Goal: Information Seeking & Learning: Learn about a topic

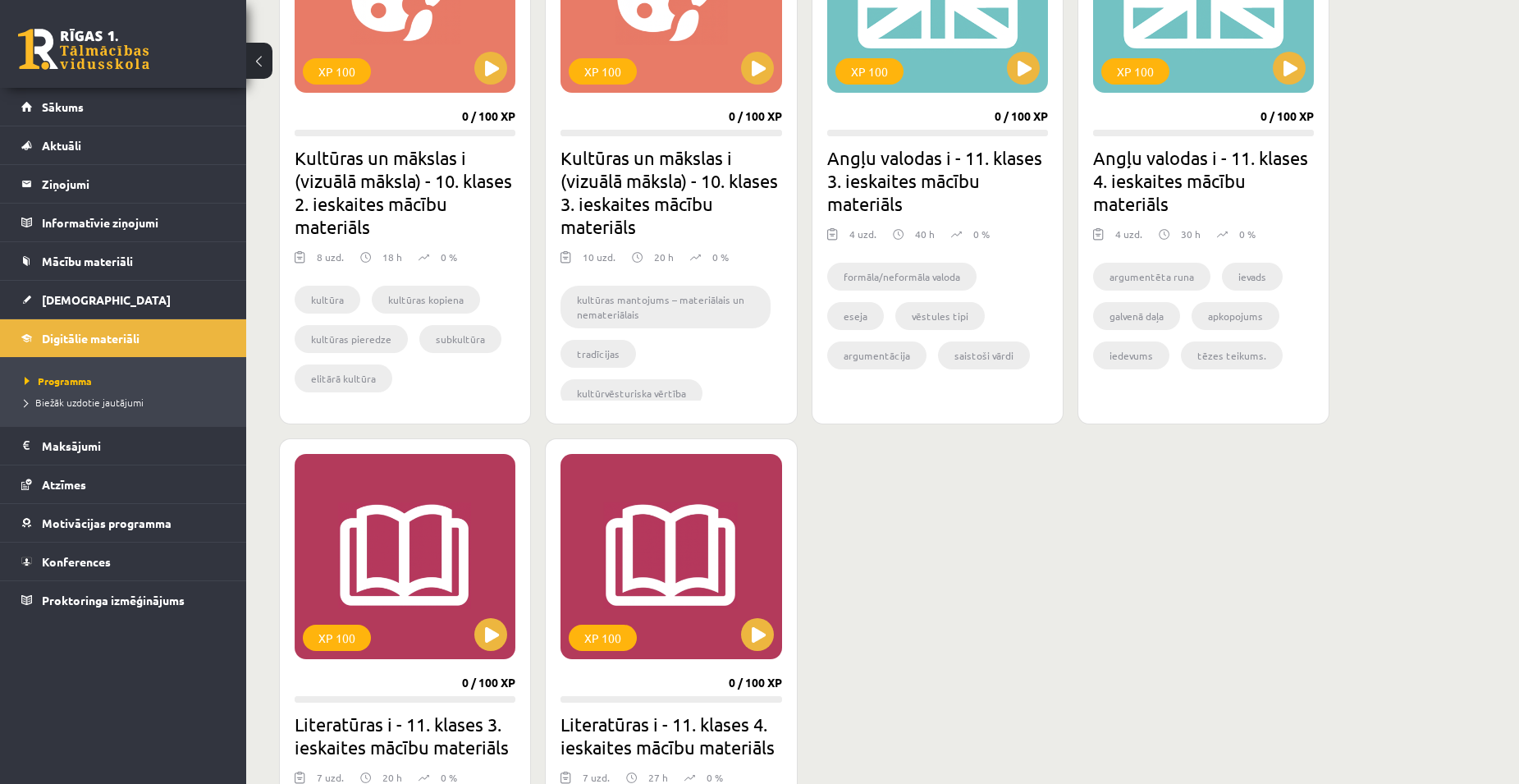
scroll to position [1436, 0]
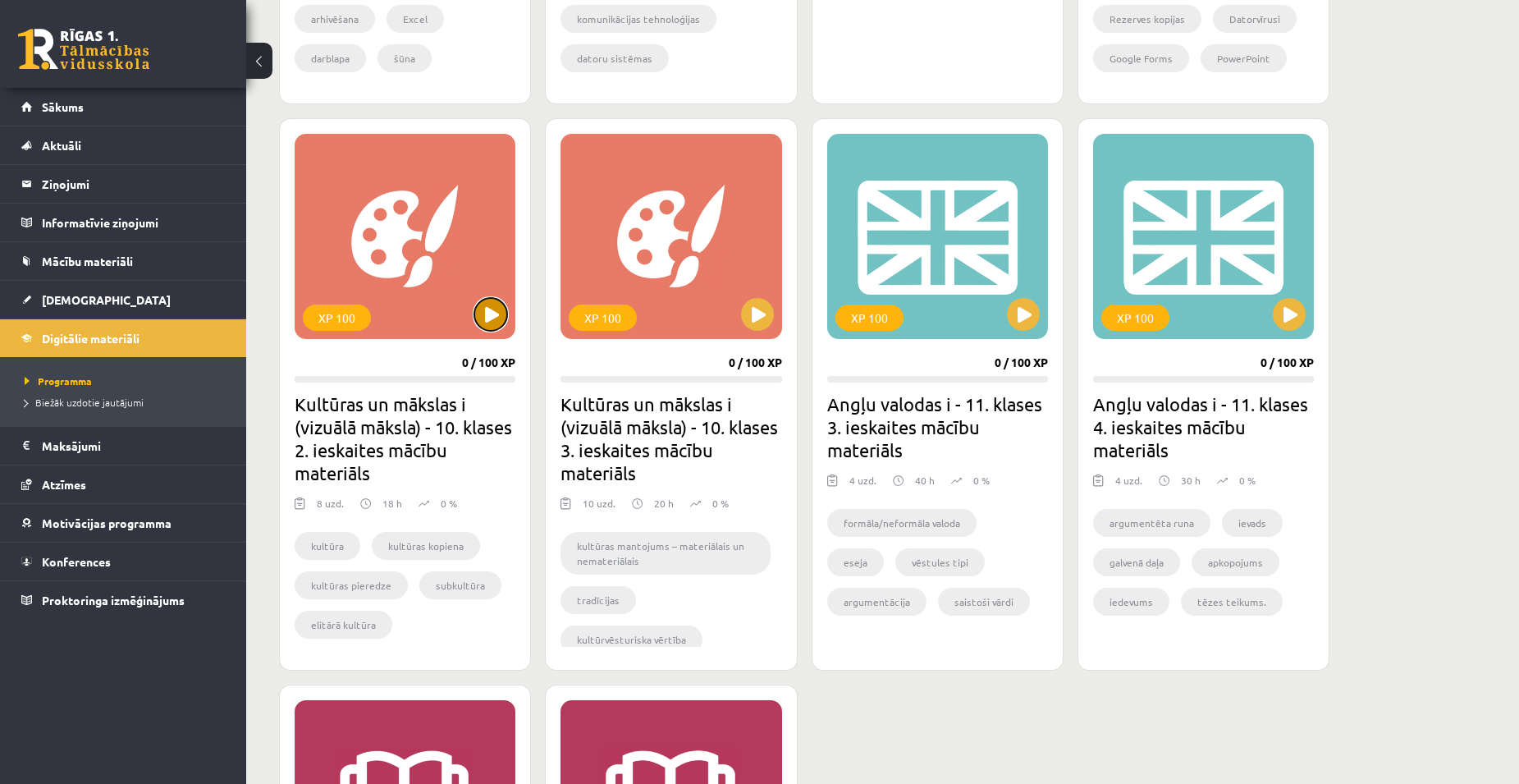
click at [502, 314] on button at bounding box center [491, 314] width 33 height 33
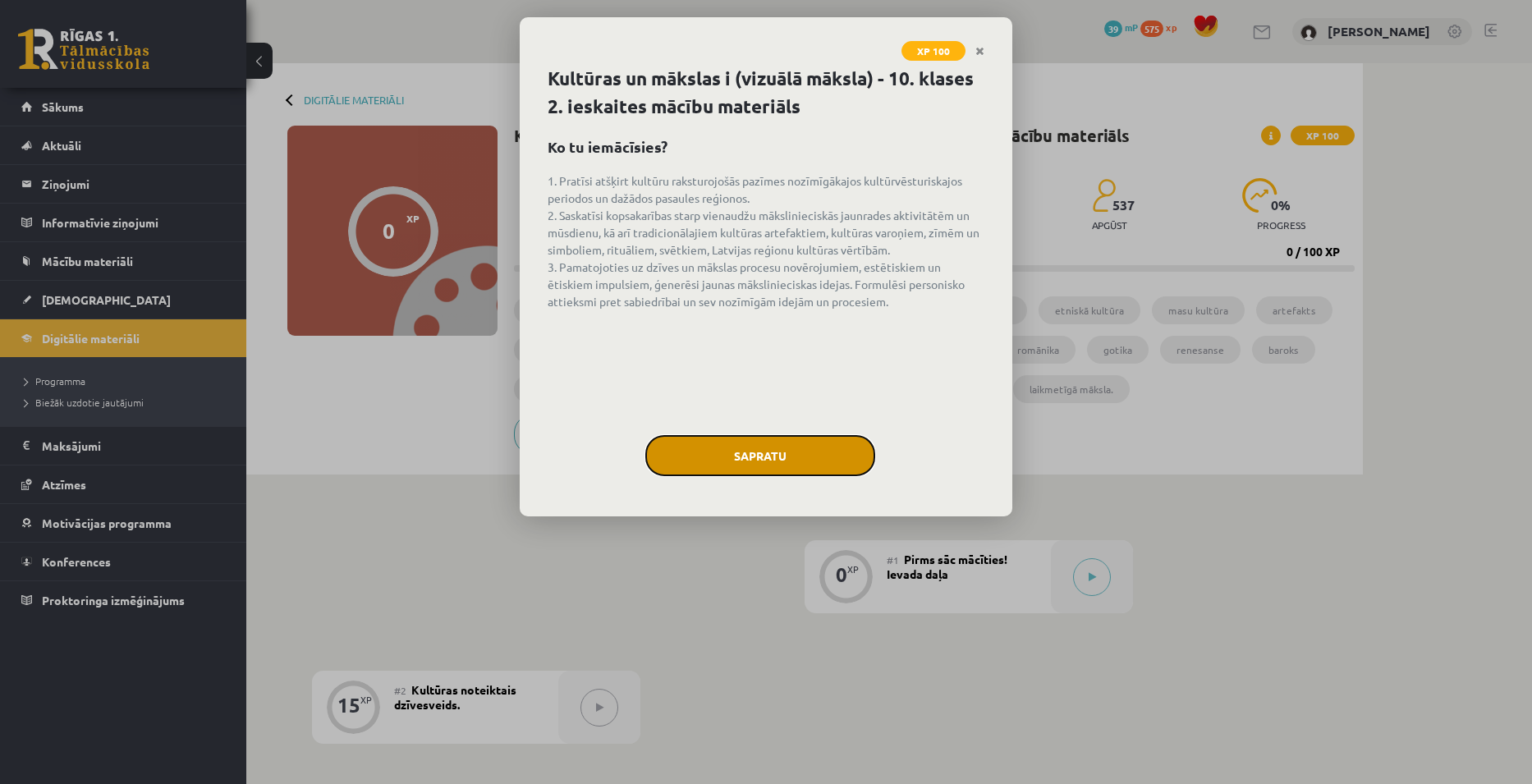
click at [789, 457] on button "Sapratu" at bounding box center [760, 455] width 230 height 41
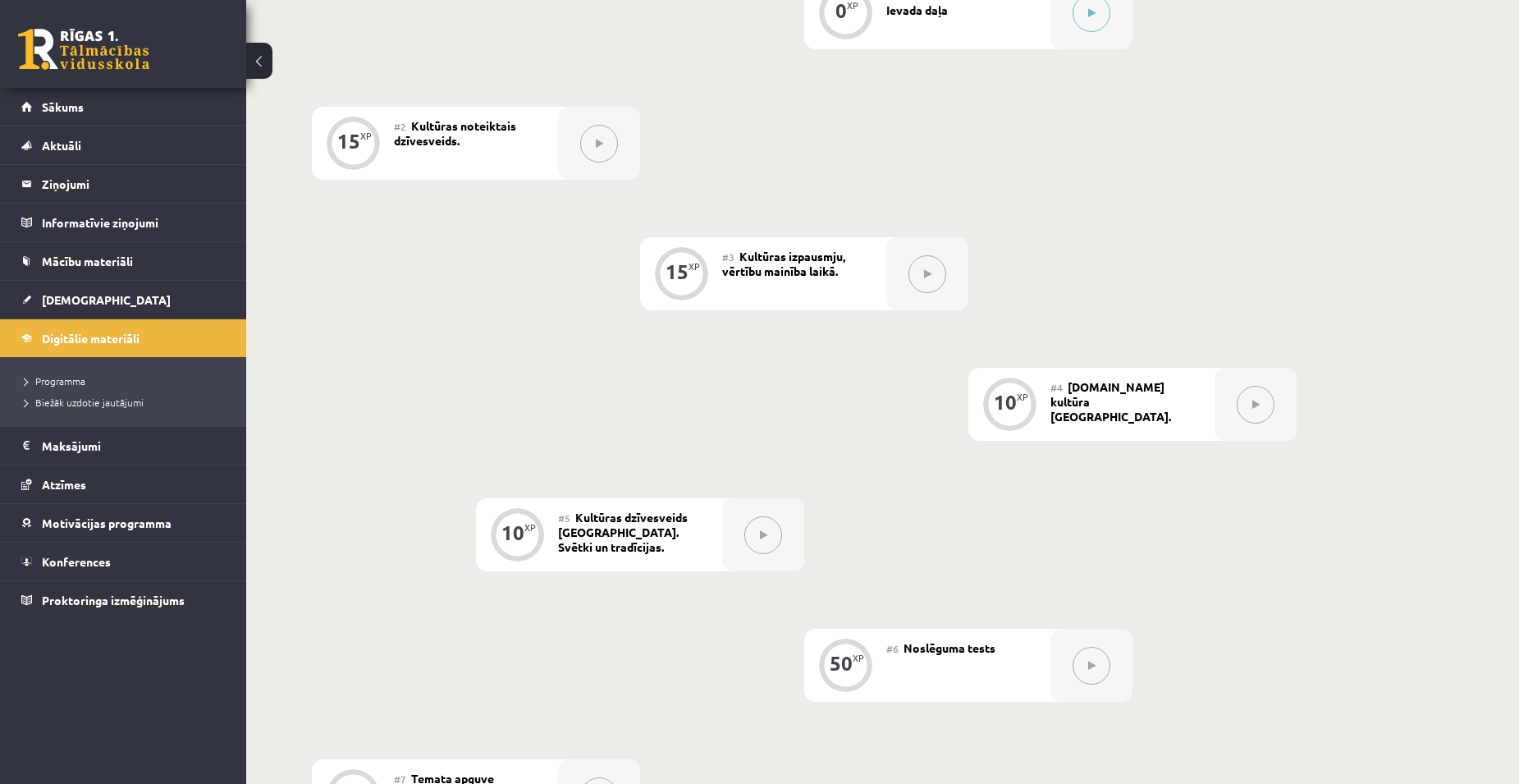
scroll to position [571, 0]
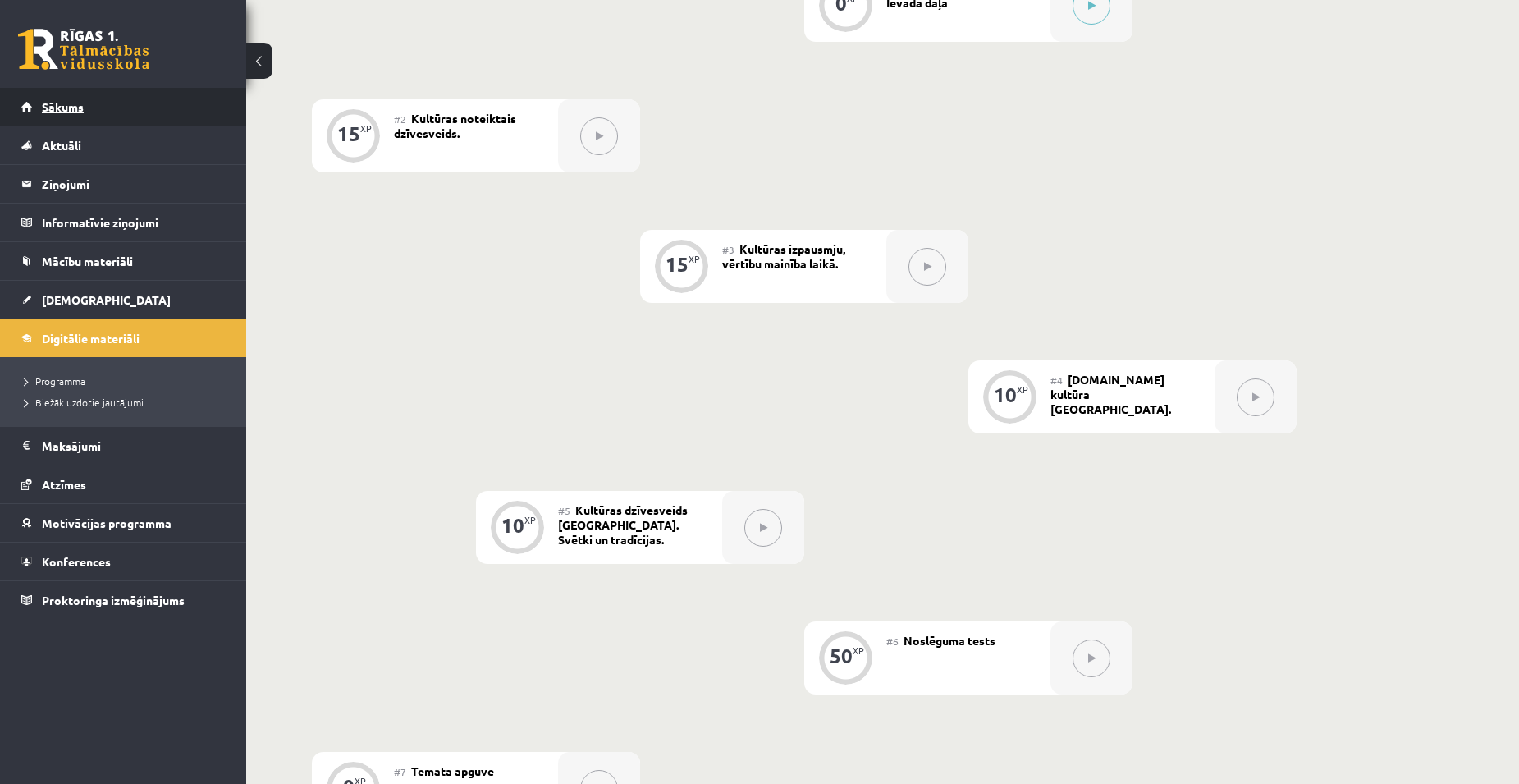
click at [64, 120] on link "Sākums" at bounding box center [124, 106] width 204 height 38
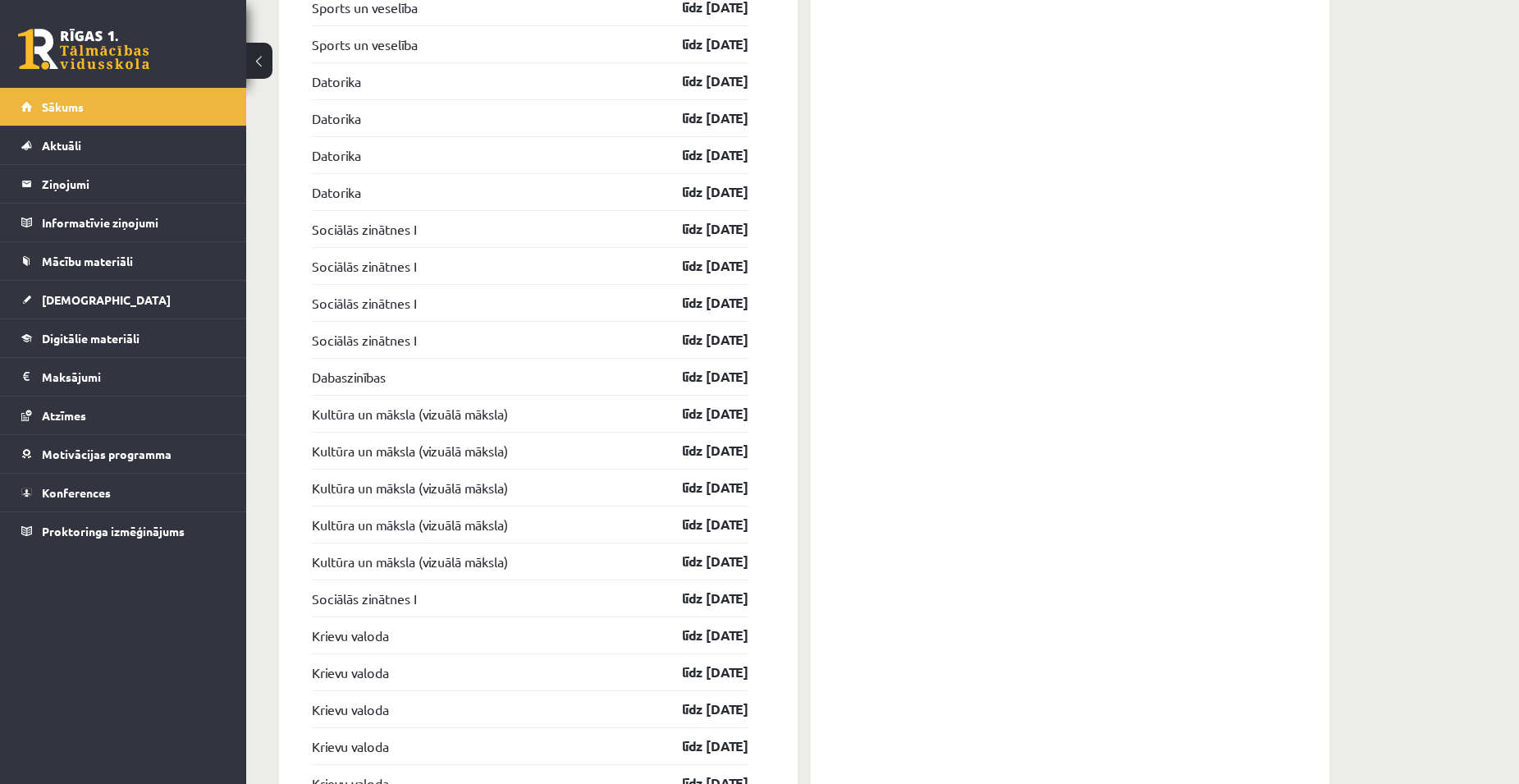
scroll to position [1970, 0]
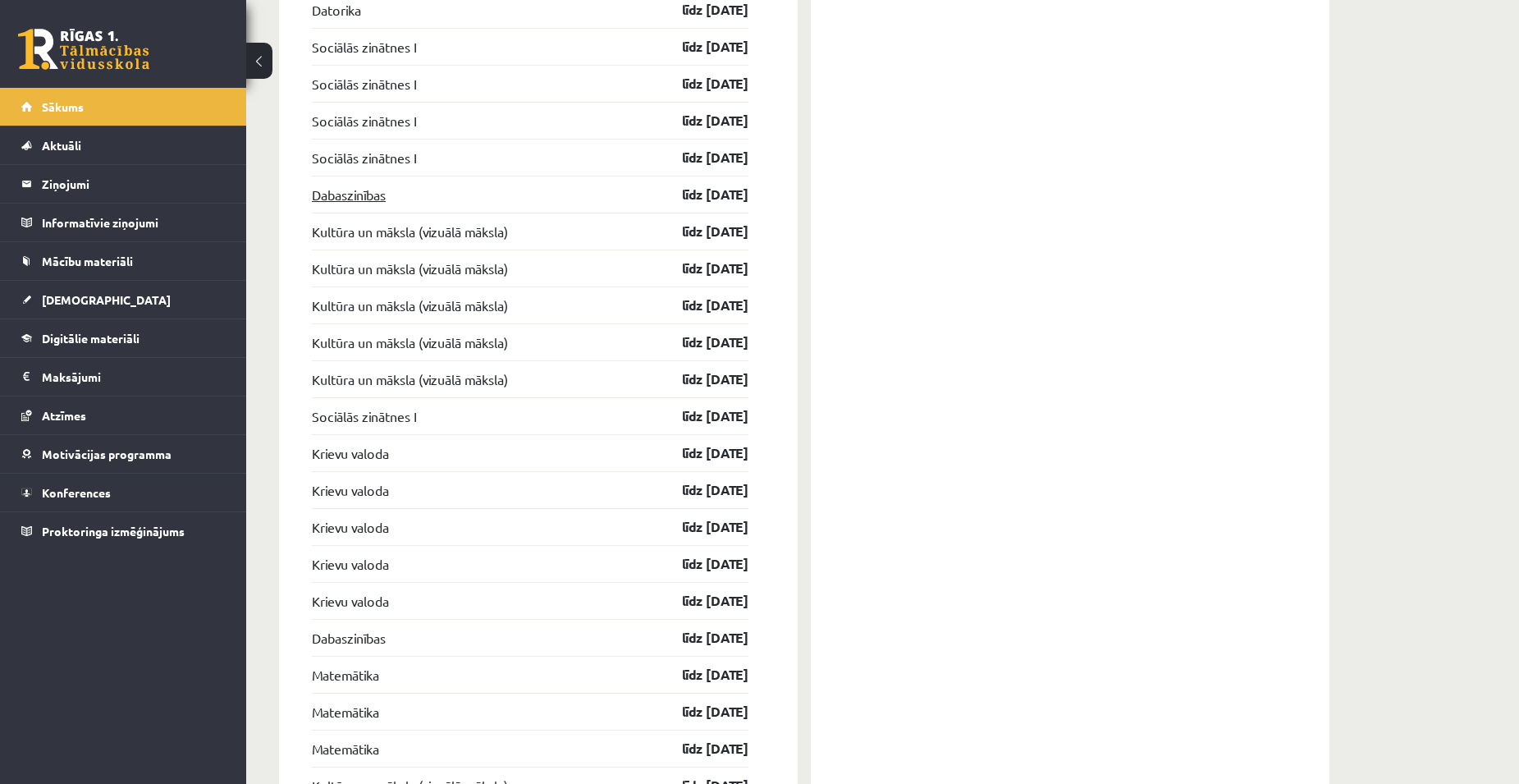
click at [373, 199] on link "Dabaszinības" at bounding box center [348, 194] width 74 height 20
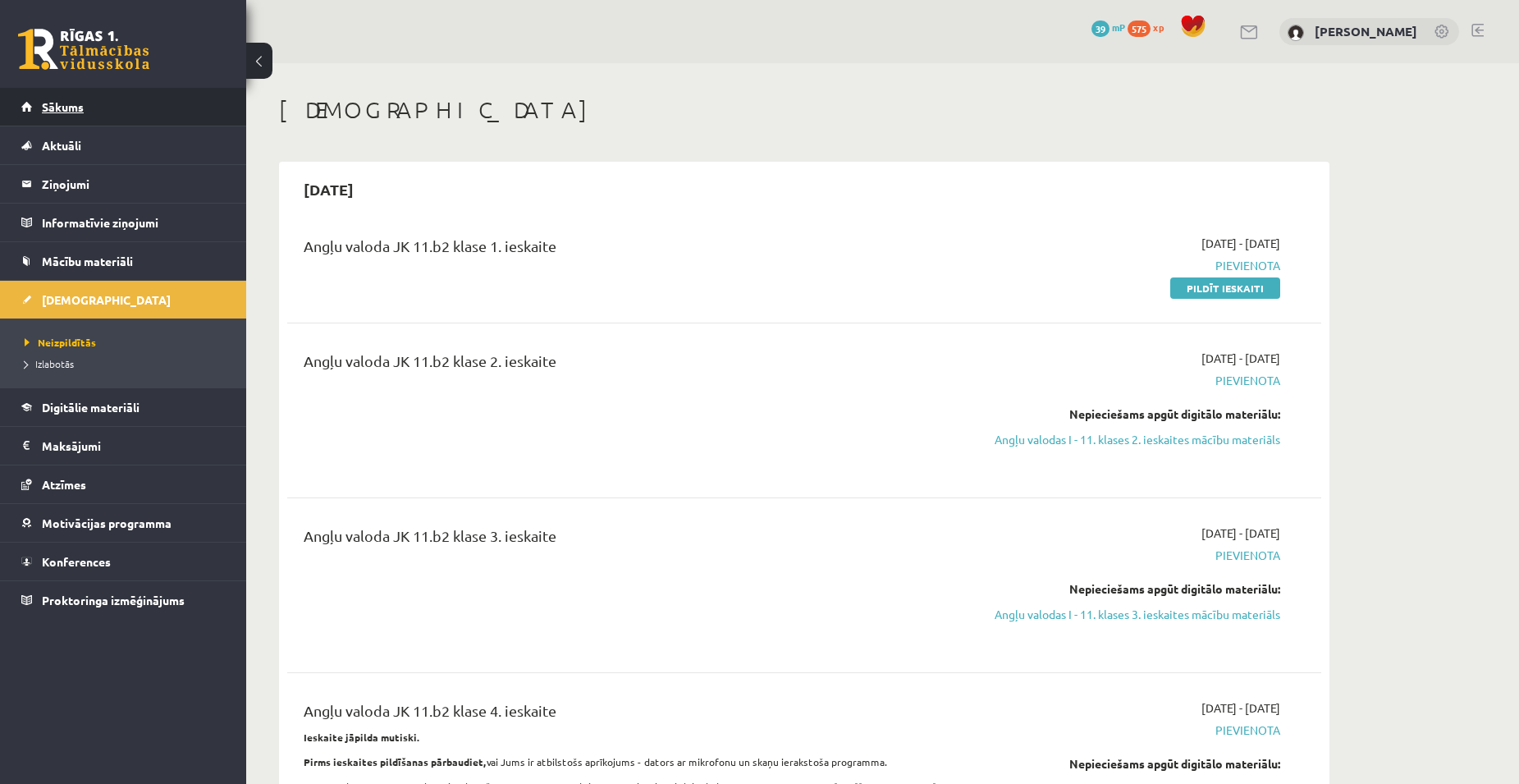
click at [61, 104] on span "Sākums" at bounding box center [62, 106] width 42 height 15
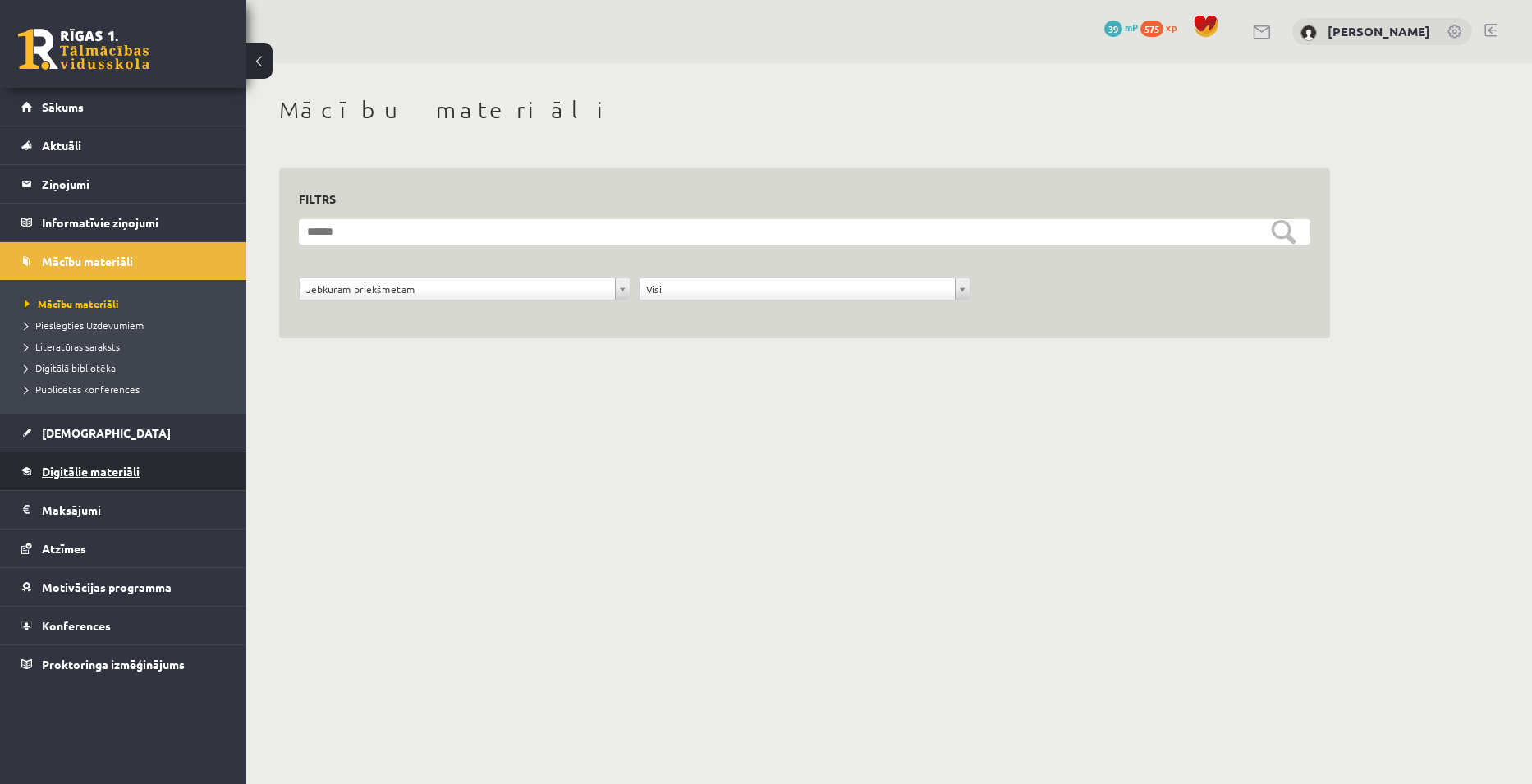
click at [77, 480] on link "Digitālie materiāli" at bounding box center [124, 472] width 204 height 38
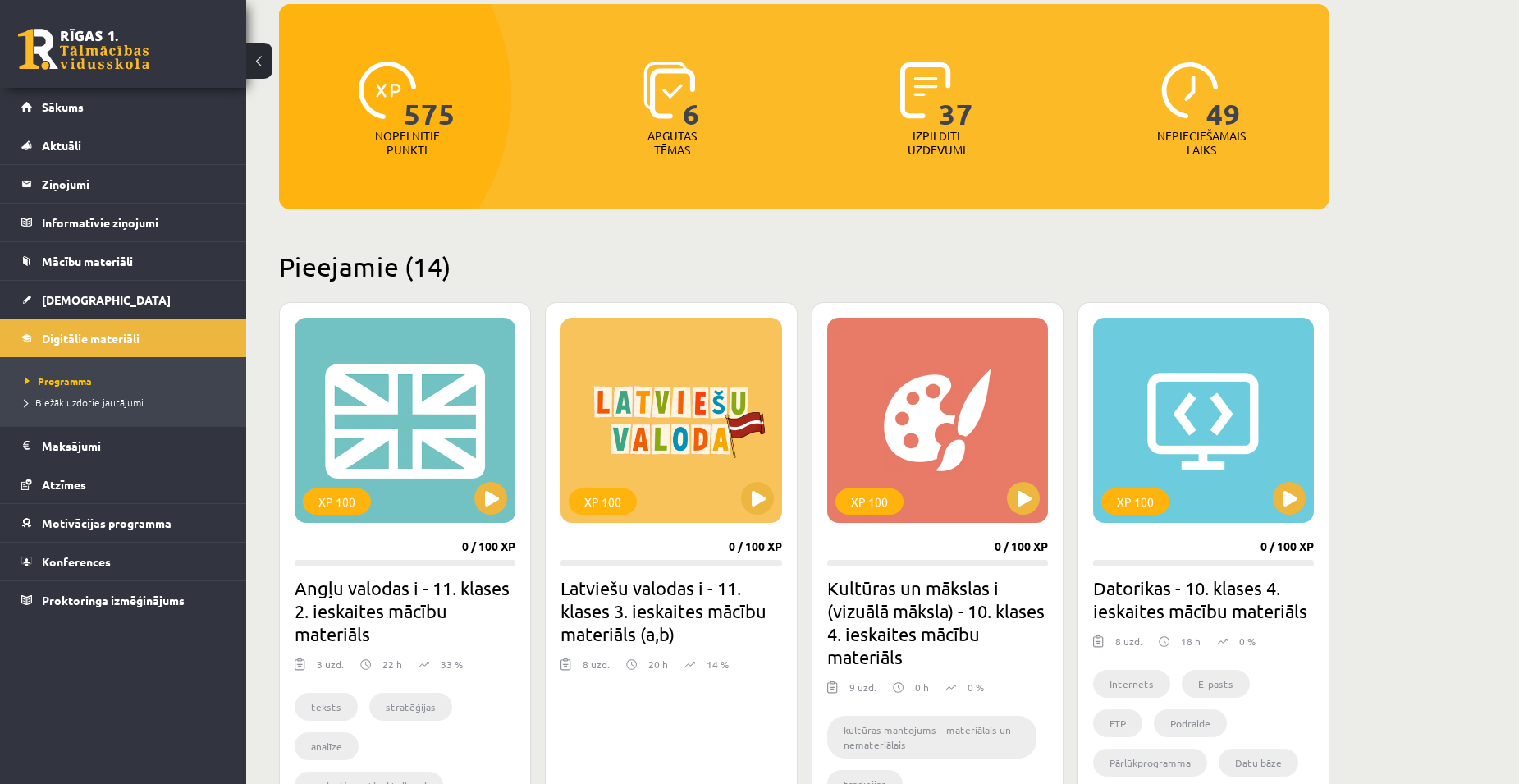
scroll to position [164, 0]
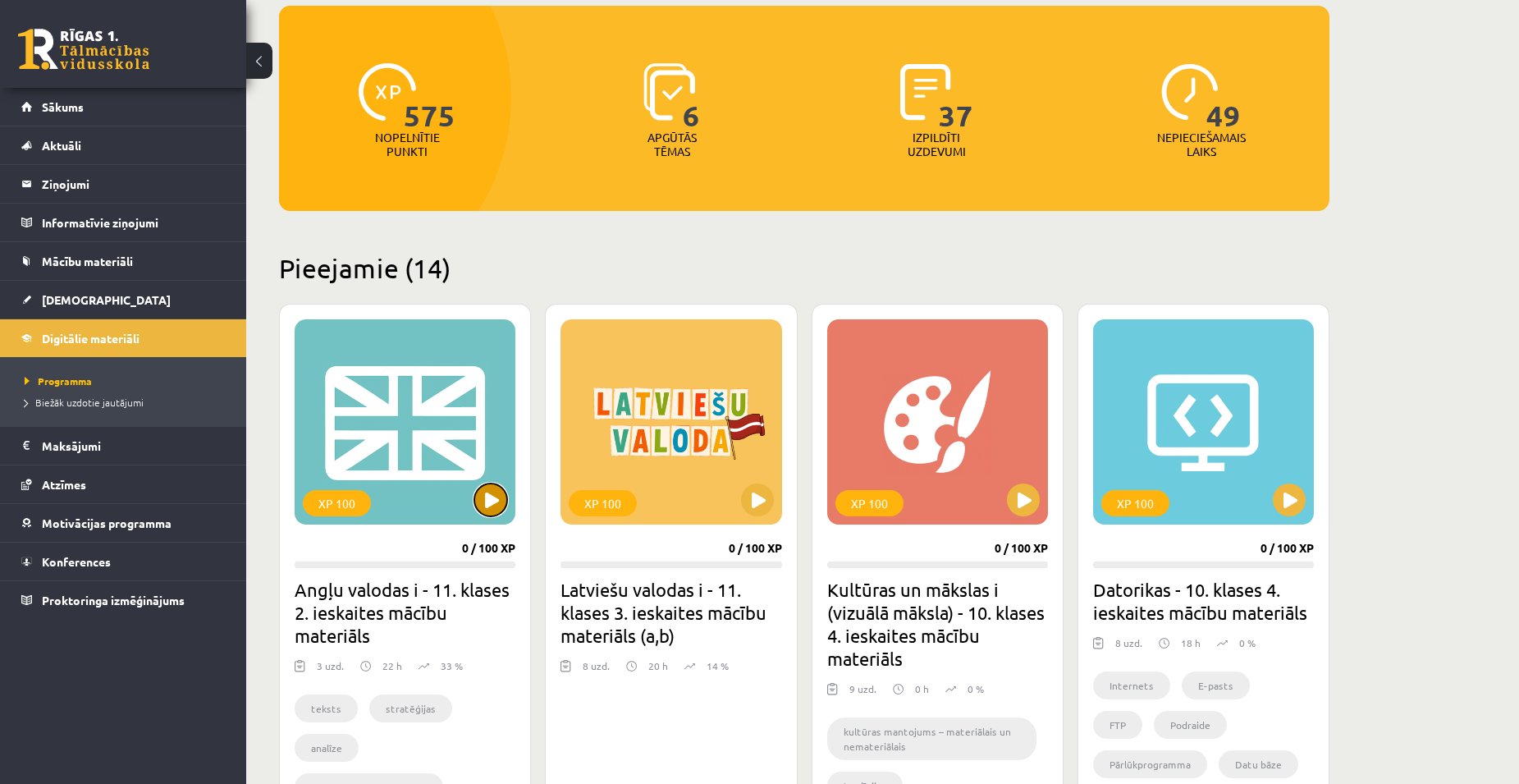
click at [493, 486] on button at bounding box center [491, 500] width 33 height 33
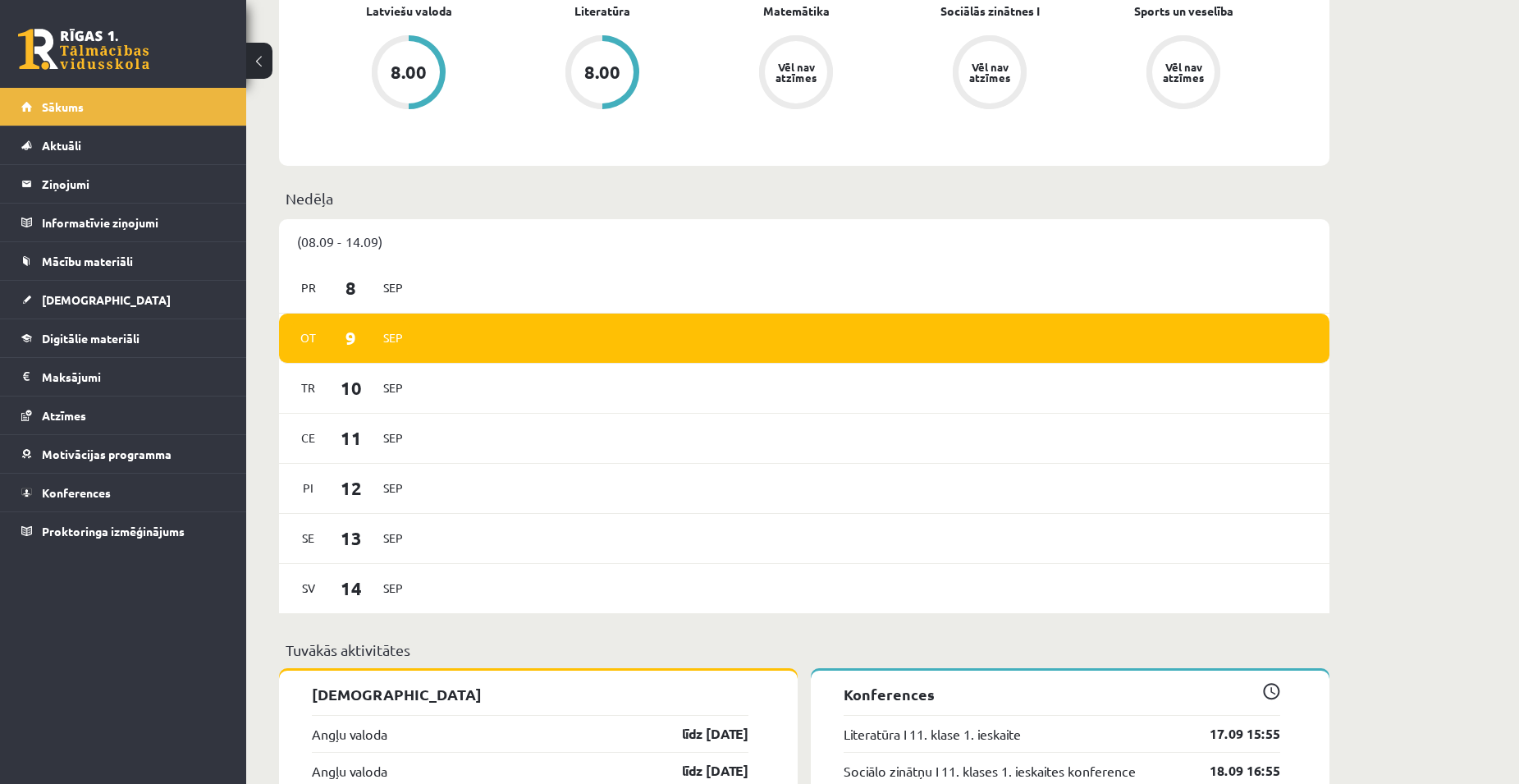
scroll to position [657, 0]
